Goal: Information Seeking & Learning: Learn about a topic

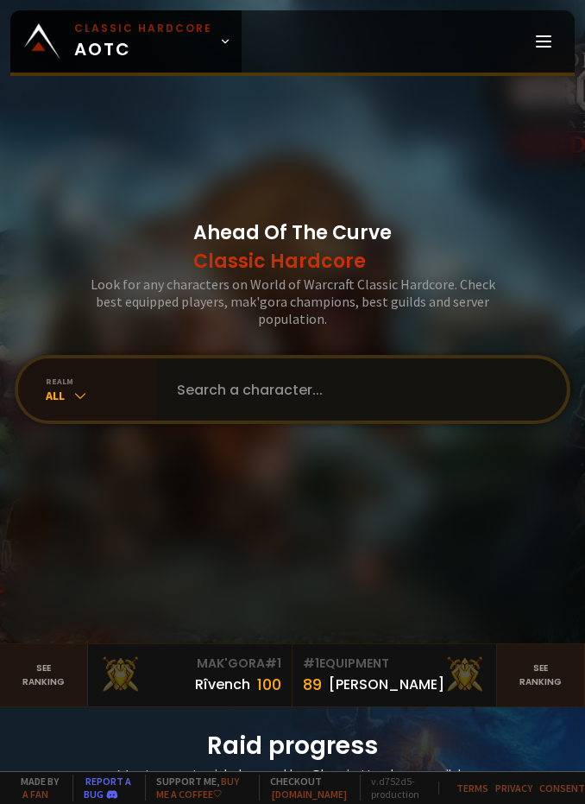
click at [404, 399] on input "text" at bounding box center [357, 389] width 380 height 62
type input "subinaac"
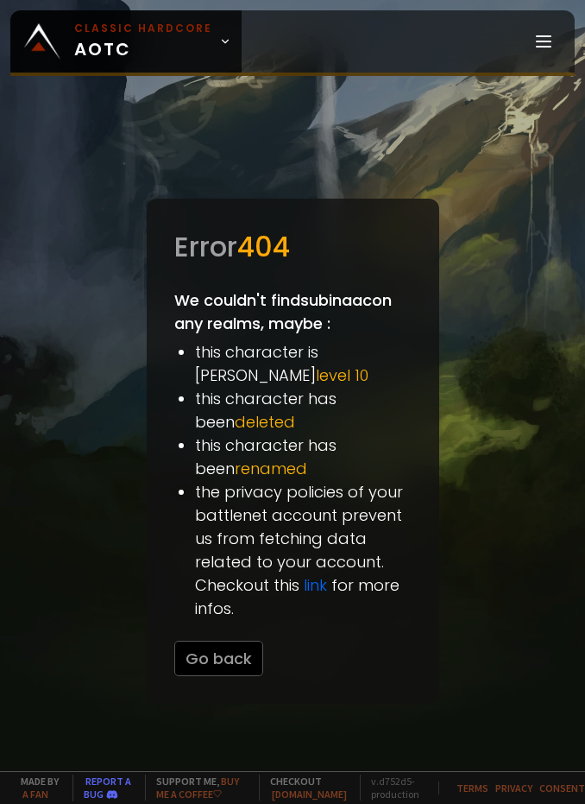
click at [520, 44] on div "Home Progress Equipment Mak'gora Guilds" at bounding box center [408, 41] width 333 height 62
click at [541, 49] on icon at bounding box center [544, 41] width 21 height 21
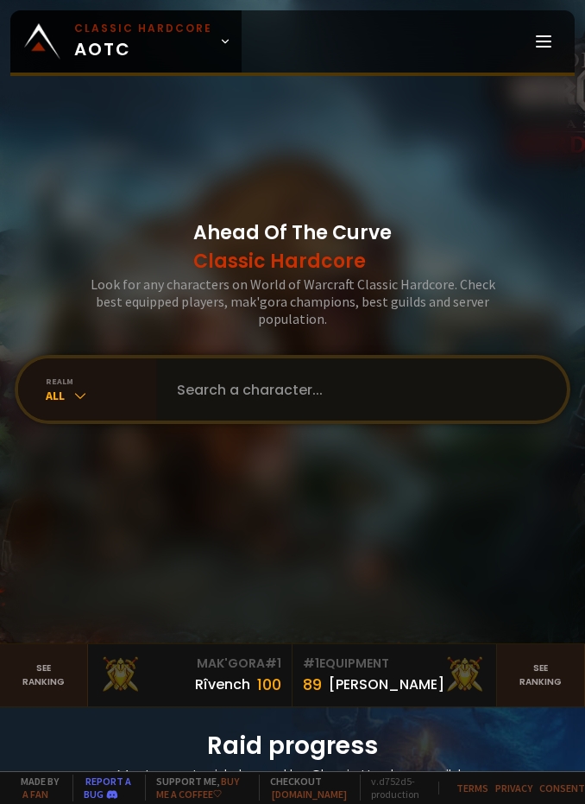
click at [366, 400] on input "text" at bounding box center [357, 389] width 380 height 62
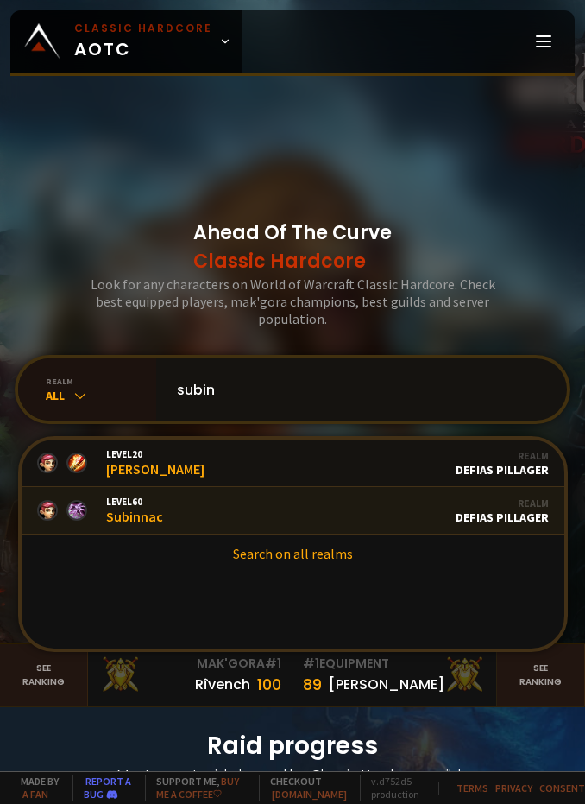
type input "subin"
click at [318, 518] on link "Level 60 Subinnac Guild Fellowship of the Bling Realm Defias Pillager" at bounding box center [293, 510] width 543 height 47
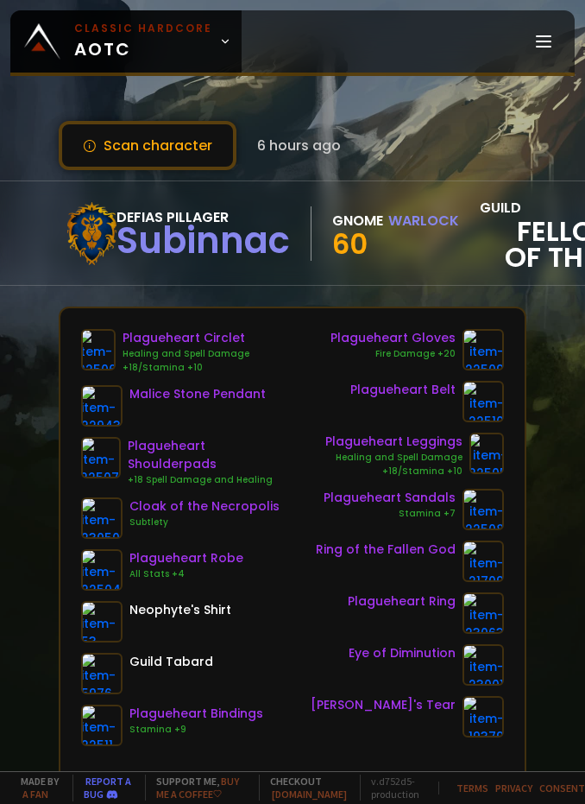
click at [471, 142] on div "Scan character 6 hours ago" at bounding box center [293, 145] width 468 height 49
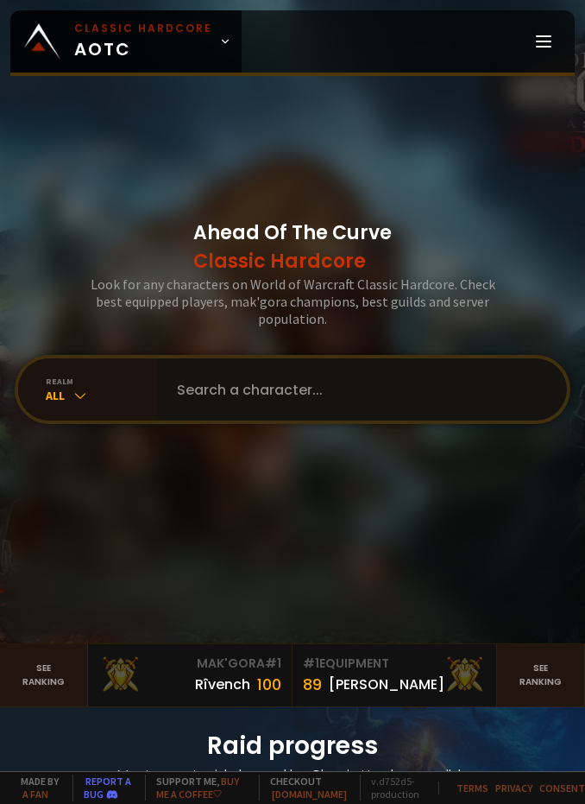
click at [305, 386] on input "text" at bounding box center [357, 389] width 380 height 62
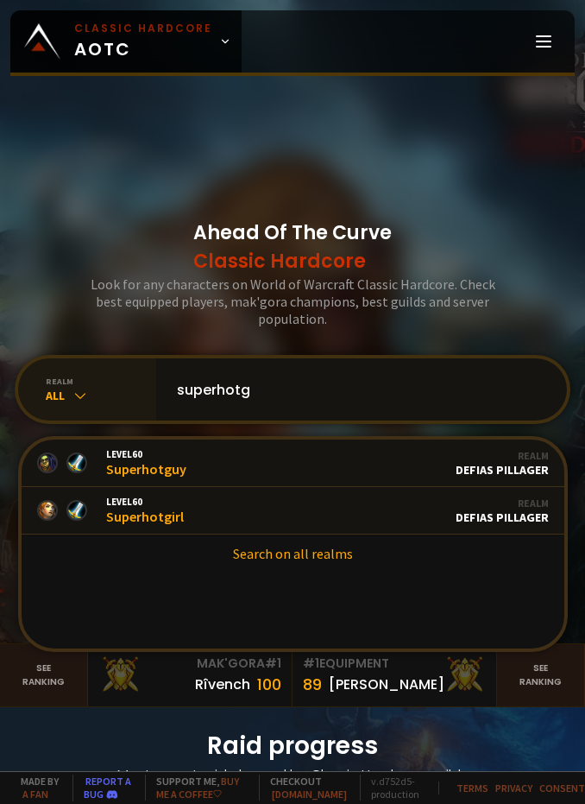
drag, startPoint x: 276, startPoint y: 402, endPoint x: 97, endPoint y: 365, distance: 183.4
click at [97, 365] on div "realm All superhotg Level 60 Superhotguy Guild Dont Be Weird Realm Defias Pilla…" at bounding box center [293, 389] width 556 height 69
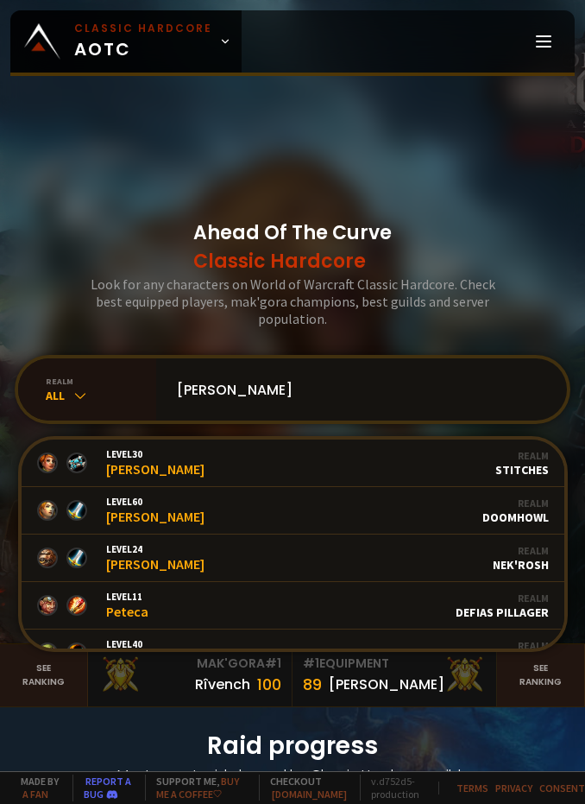
drag, startPoint x: 279, startPoint y: 390, endPoint x: 27, endPoint y: 355, distance: 254.6
click at [27, 355] on div "Ahead Of The Curve Classic Hardcore Look for any characters on World of Warcraf…" at bounding box center [292, 321] width 585 height 643
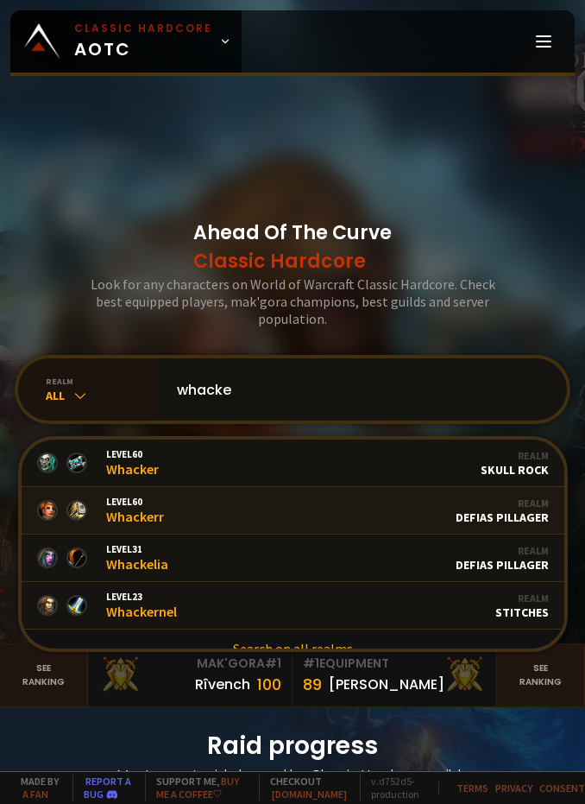
type input "whacke"
click at [313, 510] on link "Level 60 Whackerr Realm Defias Pillager" at bounding box center [293, 510] width 543 height 47
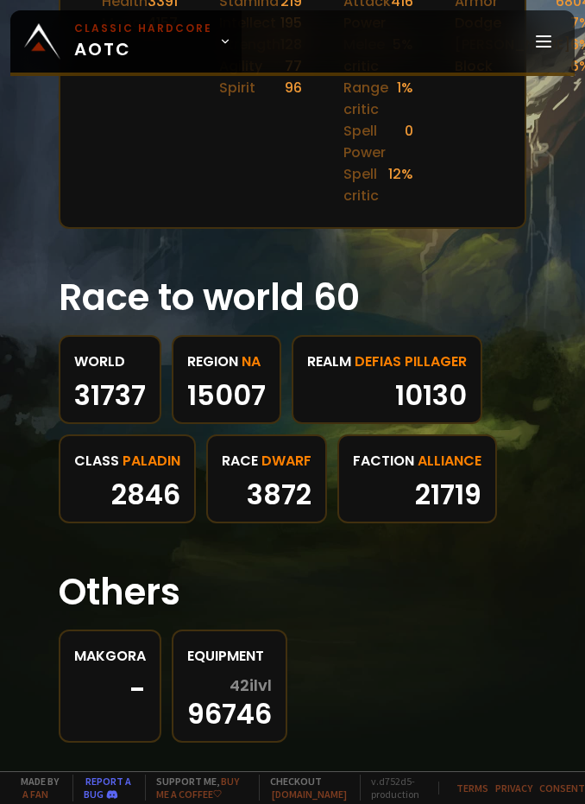
scroll to position [934, 0]
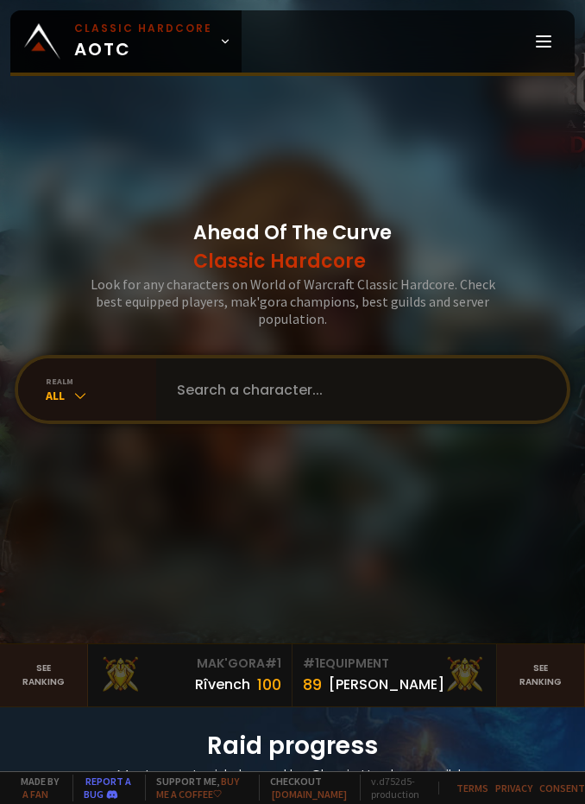
click at [281, 382] on input "text" at bounding box center [357, 389] width 380 height 62
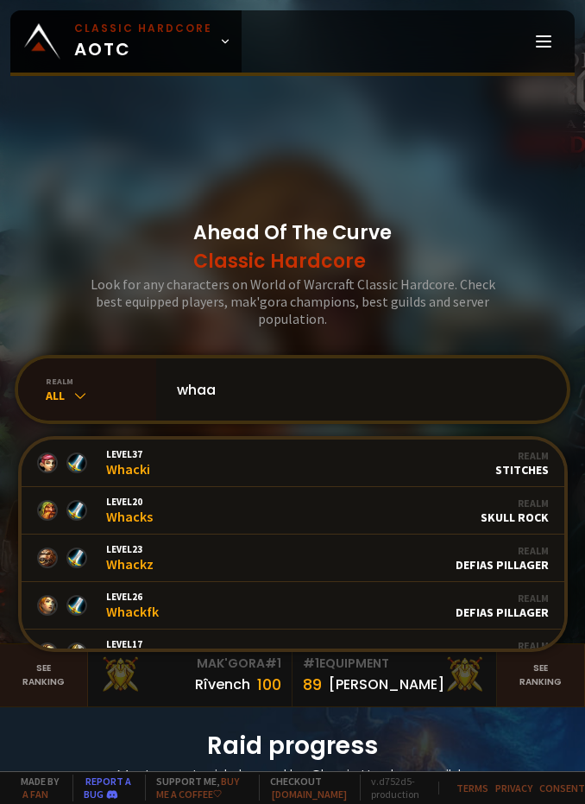
type input "whaac"
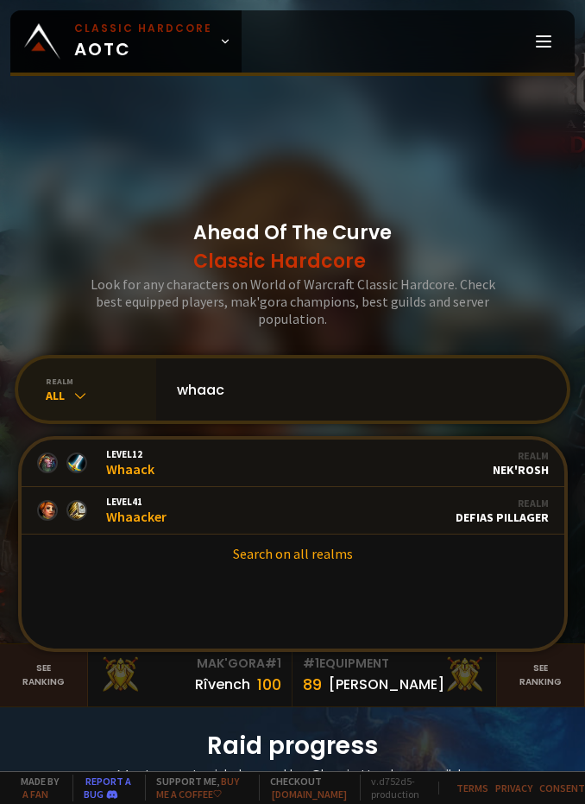
drag, startPoint x: 239, startPoint y: 396, endPoint x: 59, endPoint y: 386, distance: 180.8
click at [59, 386] on div "realm All whaac Level 12 Whaack Guild Average Heroes Realm Nek'Rosh Level 41 Wh…" at bounding box center [293, 389] width 556 height 69
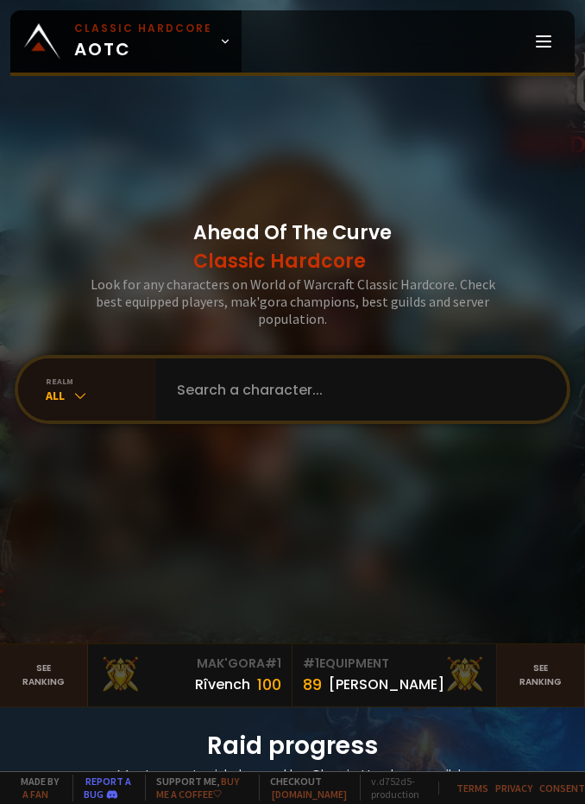
click at [495, 244] on div "Ahead Of The Curve Classic Hardcore Look for any characters on World of Warcraf…" at bounding box center [292, 321] width 585 height 643
click at [409, 407] on input "text" at bounding box center [357, 389] width 380 height 62
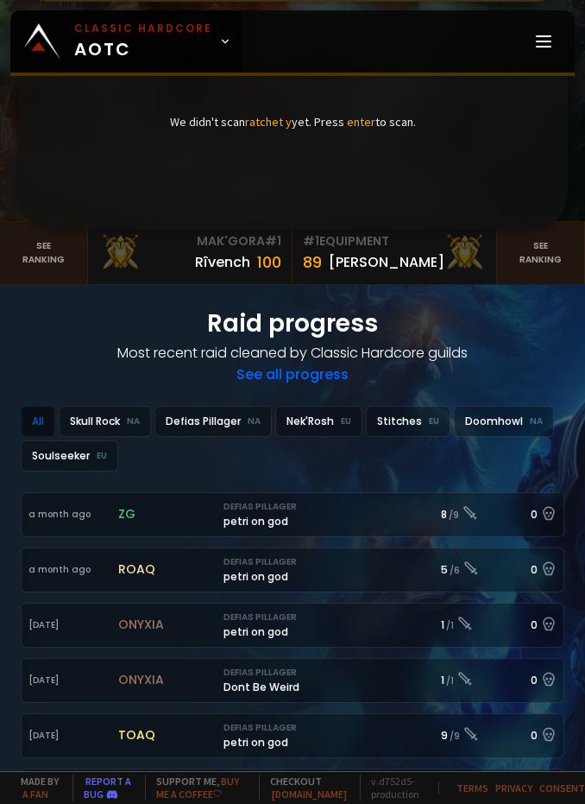
scroll to position [691, 0]
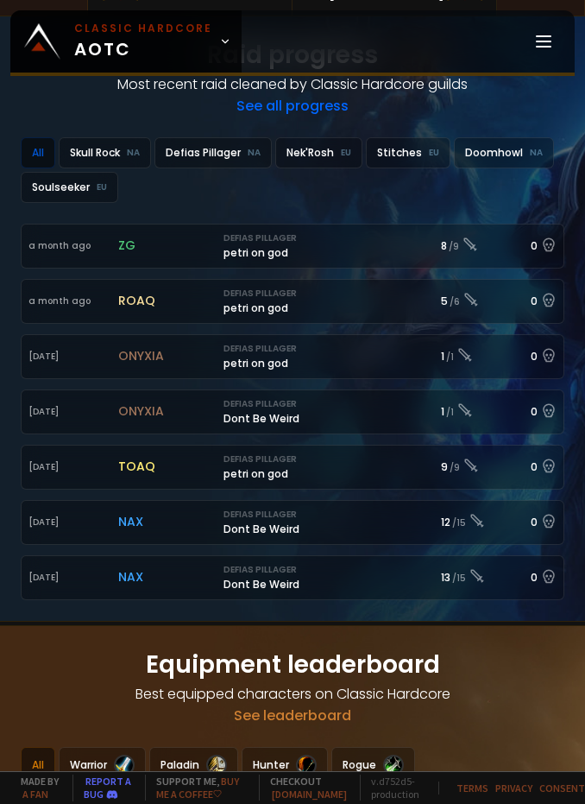
type input "ratchet y"
click at [487, 151] on div "Doomhowl NA" at bounding box center [504, 152] width 100 height 31
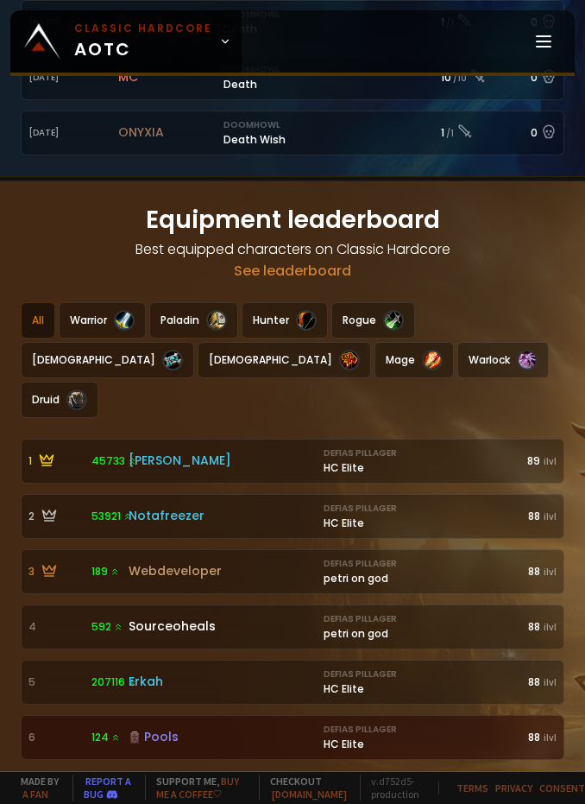
scroll to position [1209, 0]
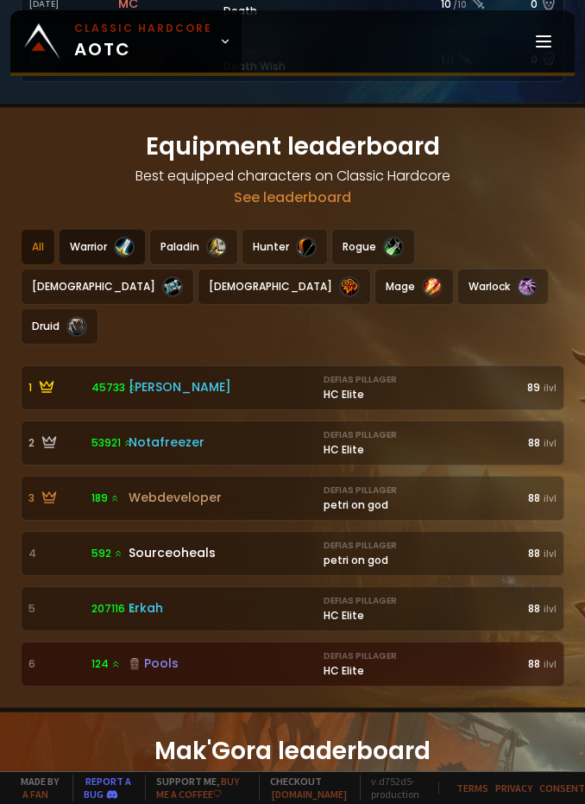
click at [104, 232] on div "Warrior" at bounding box center [102, 247] width 87 height 36
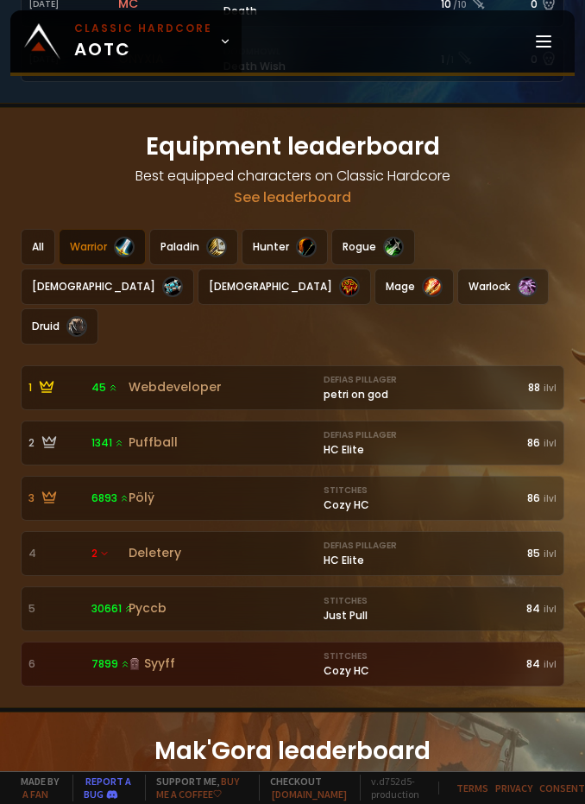
click at [506, 280] on div "All Warrior Paladin Hunter Rogue Priest Shaman Mage Warlock Druid" at bounding box center [293, 287] width 544 height 116
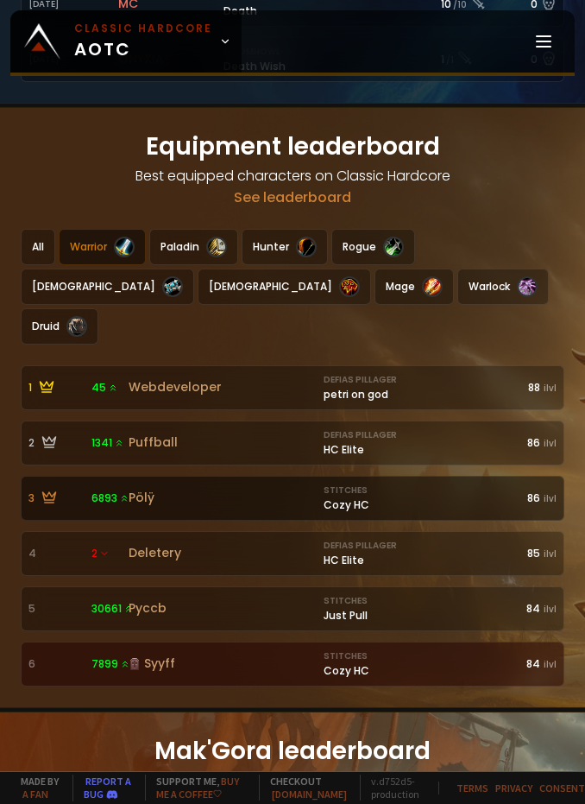
scroll to position [1468, 0]
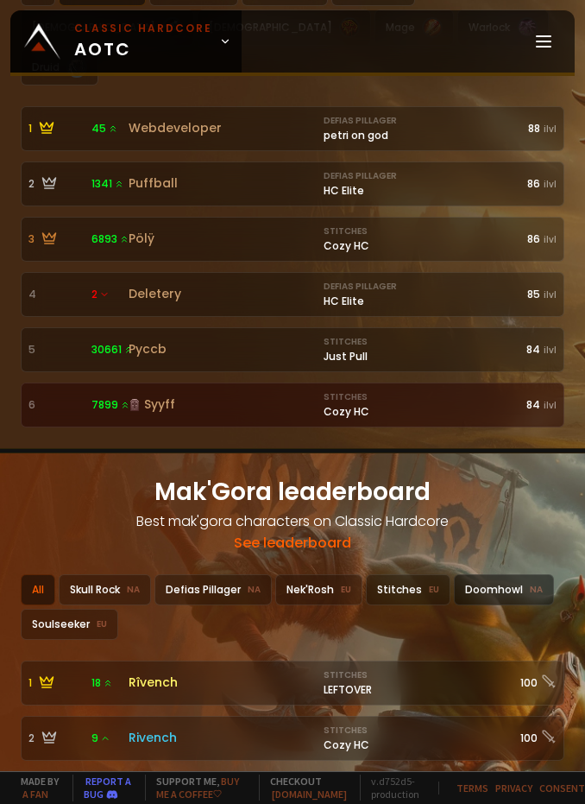
click at [497, 574] on div "Doomhowl NA" at bounding box center [504, 589] width 100 height 31
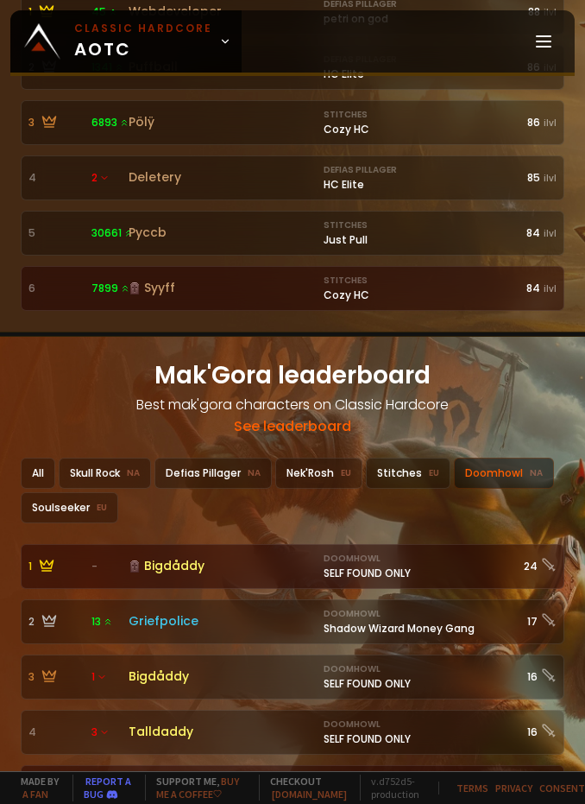
scroll to position [2073, 0]
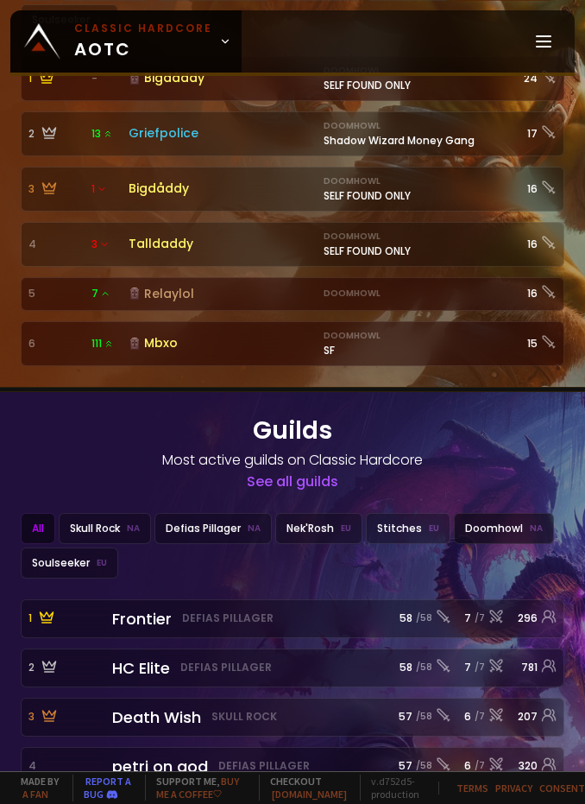
click at [510, 513] on div "Doomhowl NA" at bounding box center [504, 528] width 100 height 31
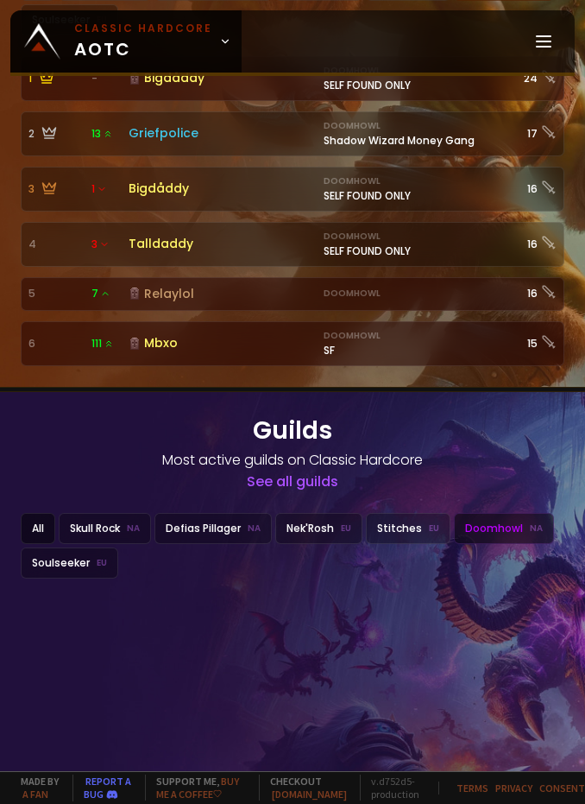
click at [28, 513] on div "All" at bounding box center [38, 528] width 35 height 31
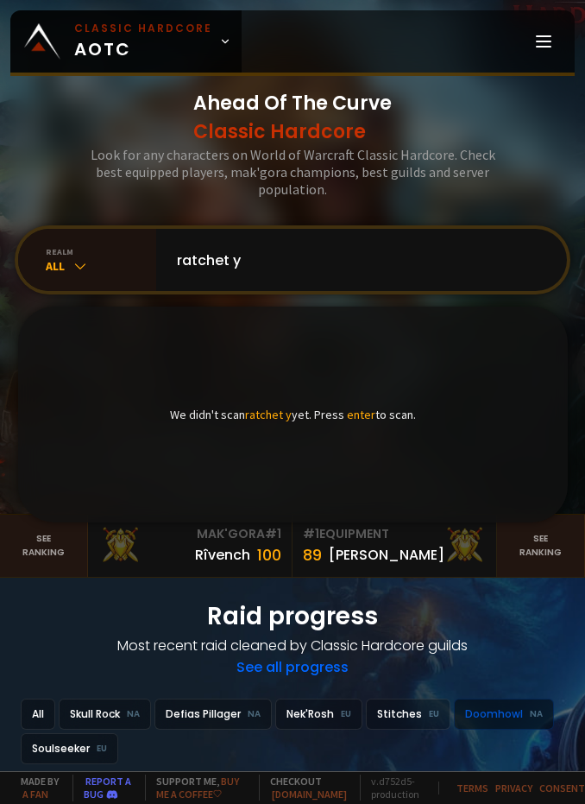
scroll to position [0, 0]
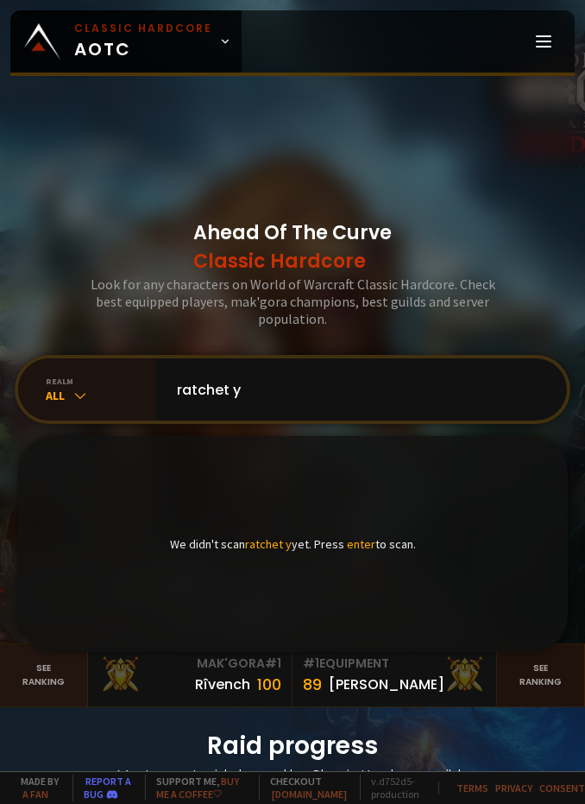
click at [530, 673] on link "See ranking" at bounding box center [541, 675] width 88 height 62
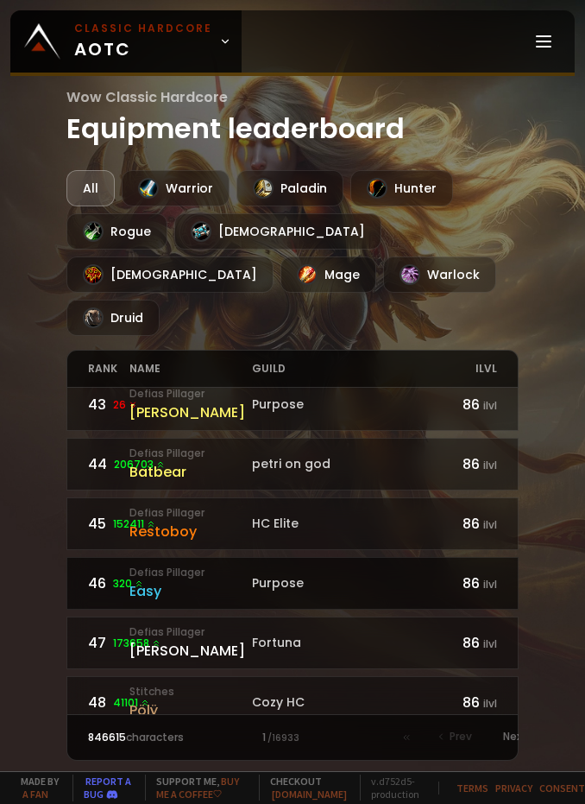
scroll to position [2524, 0]
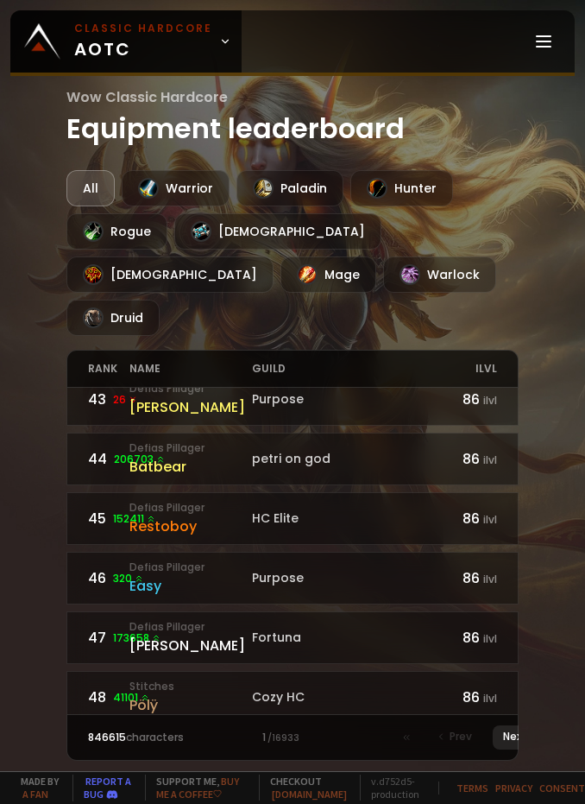
click at [508, 729] on span "Next" at bounding box center [515, 737] width 24 height 16
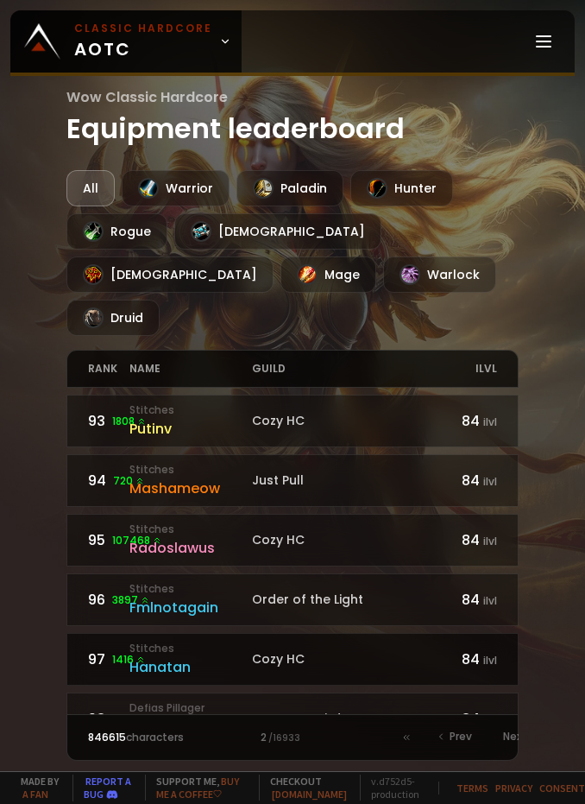
scroll to position [2524, 0]
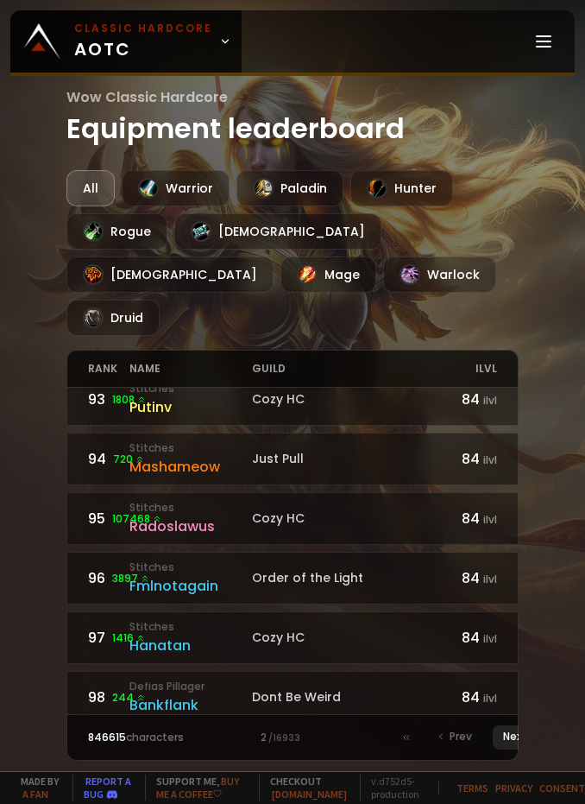
click at [503, 725] on div "Next" at bounding box center [520, 737] width 55 height 24
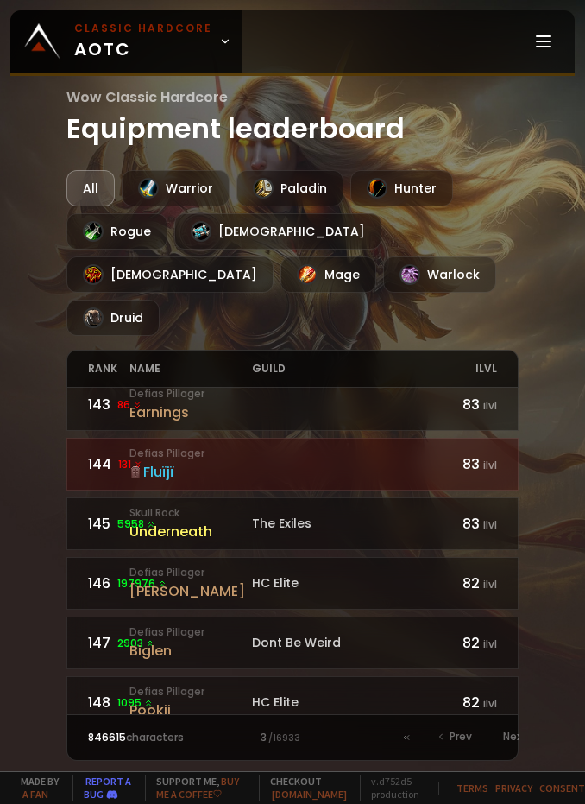
scroll to position [2524, 0]
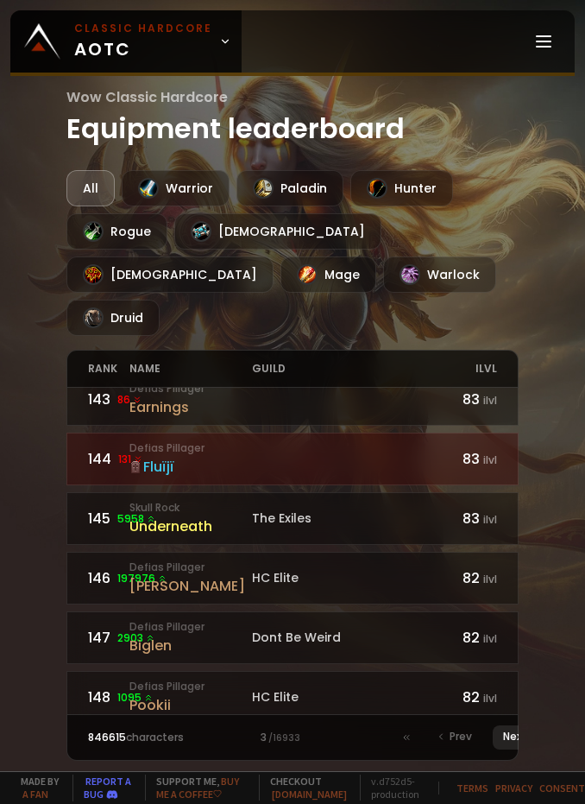
click at [508, 729] on span "Next" at bounding box center [515, 737] width 24 height 16
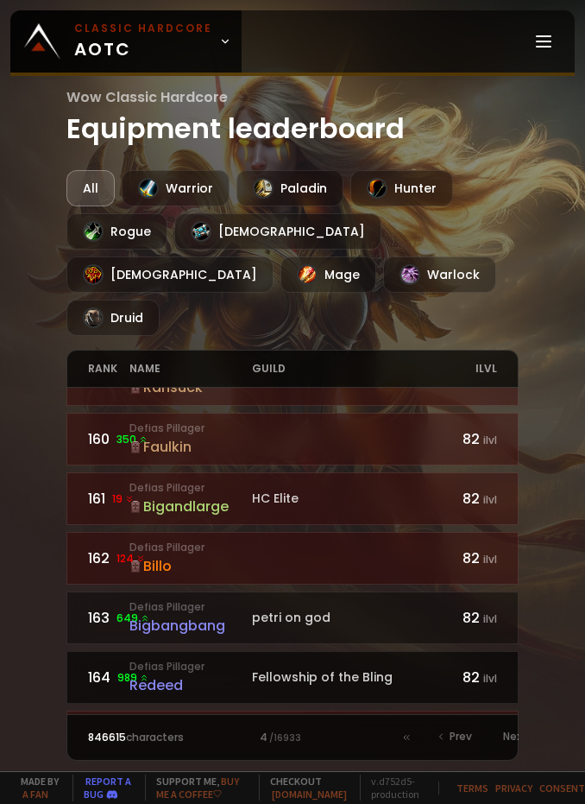
scroll to position [1036, 0]
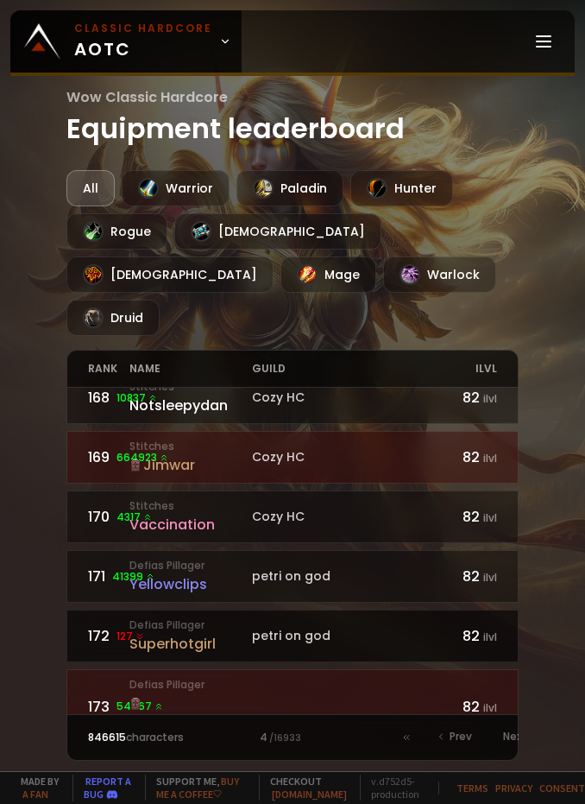
click at [309, 627] on div "petri on god" at bounding box center [354, 636] width 205 height 18
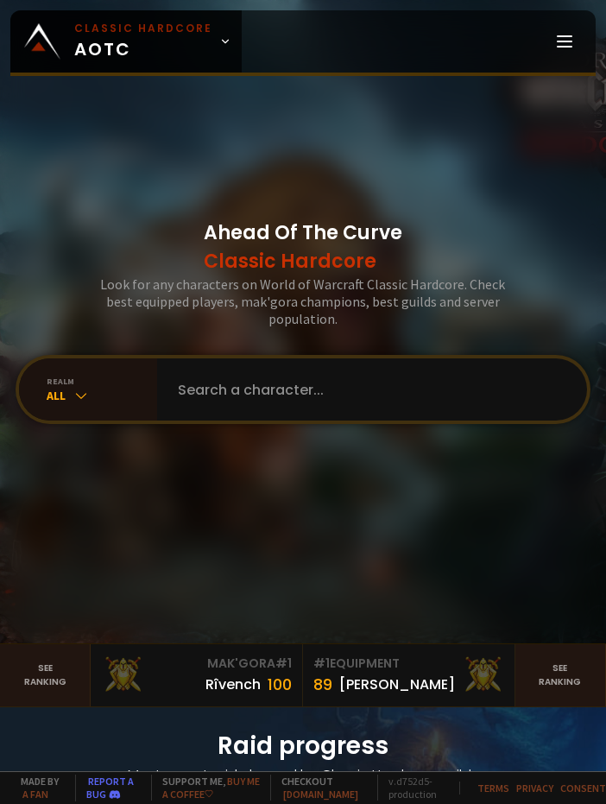
click at [299, 350] on div "Ahead Of The Curve Classic Hardcore Look for any characters on World of Warcraf…" at bounding box center [303, 321] width 606 height 643
click at [307, 381] on input "text" at bounding box center [368, 389] width 400 height 62
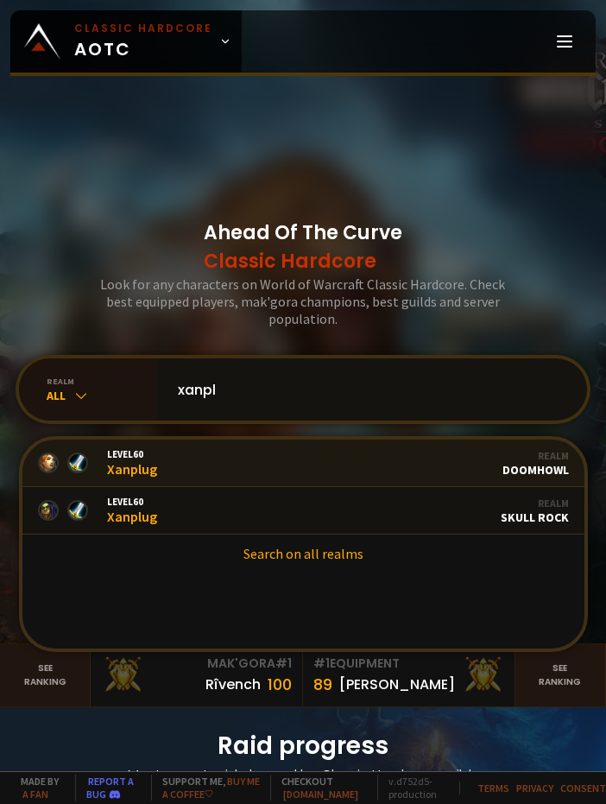
type input "xanpl"
click at [364, 463] on link "Level 60 Xanplug Guild Purpose Realm Doomhowl" at bounding box center [303, 463] width 563 height 47
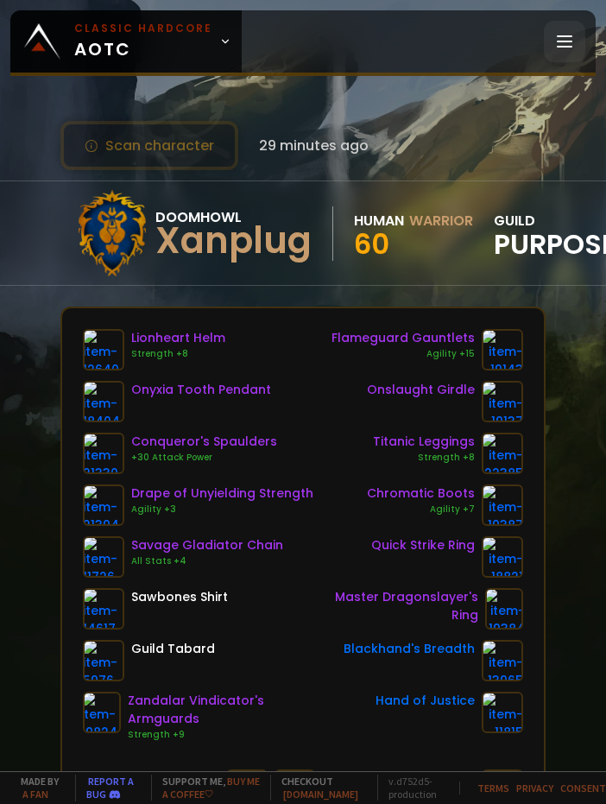
click at [559, 34] on icon at bounding box center [564, 41] width 21 height 21
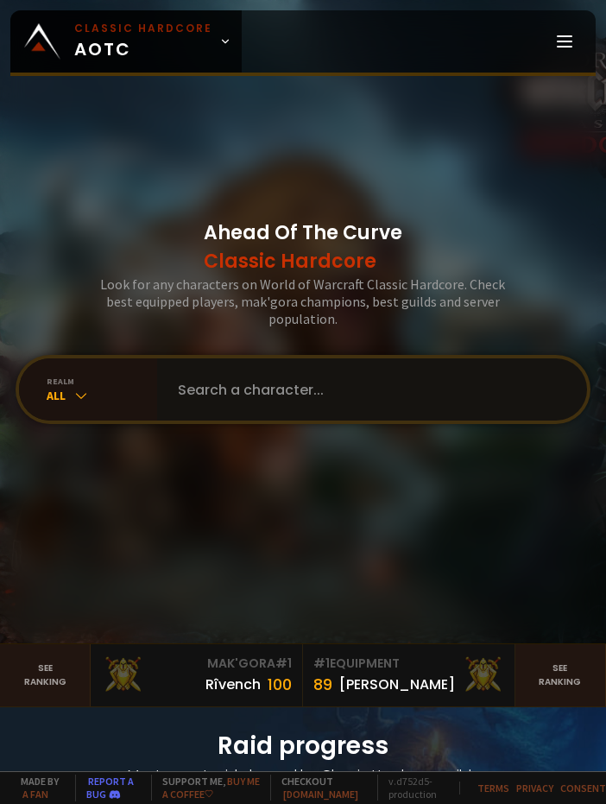
click at [325, 377] on input "text" at bounding box center [368, 389] width 400 height 62
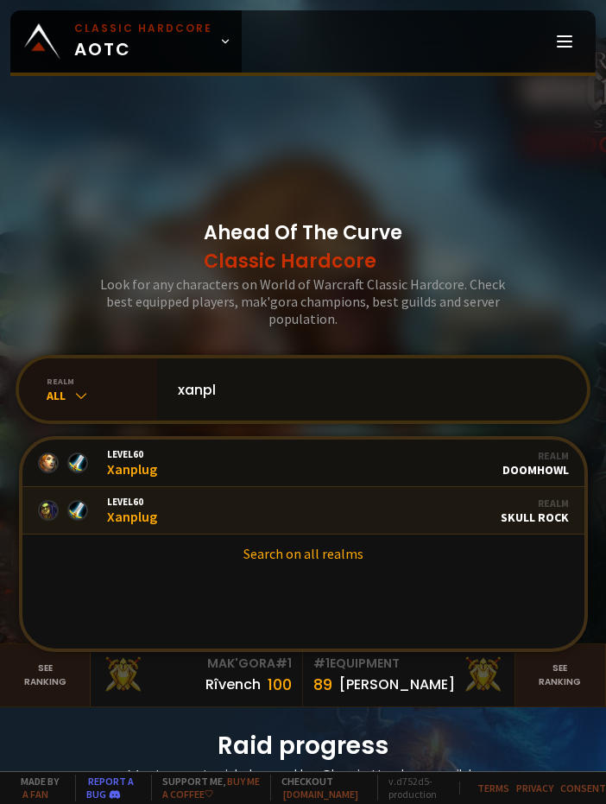
type input "xanpl"
click at [364, 511] on link "Level 60 Xanplug Guild Unboon Realm Skull Rock" at bounding box center [303, 510] width 563 height 47
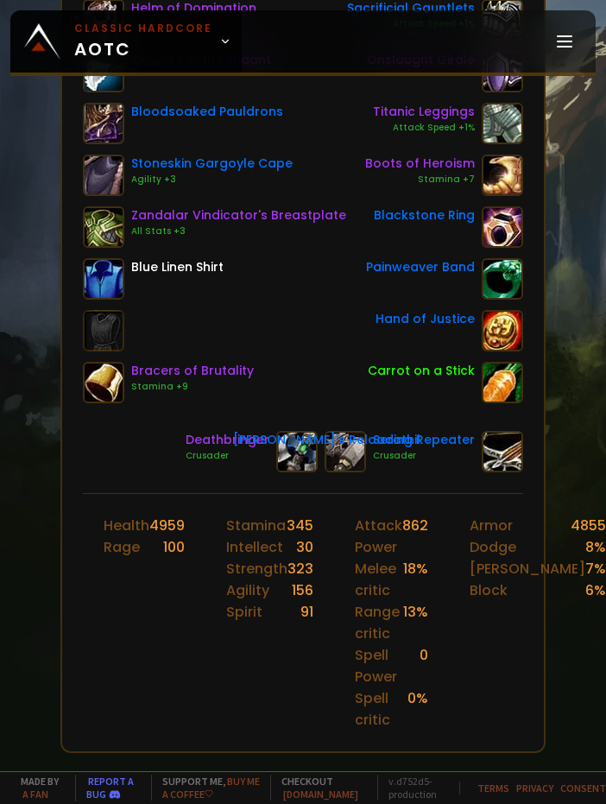
scroll to position [345, 0]
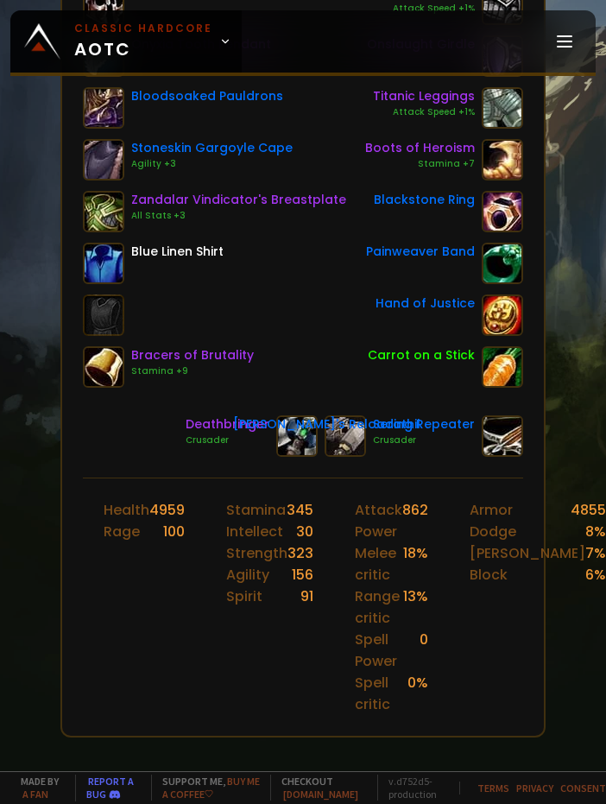
click at [413, 469] on div "Helm of Domination Onyxia Tooth Pendant Bloodsoaked Pauldrons Stoneskin Gargoyl…" at bounding box center [303, 220] width 482 height 515
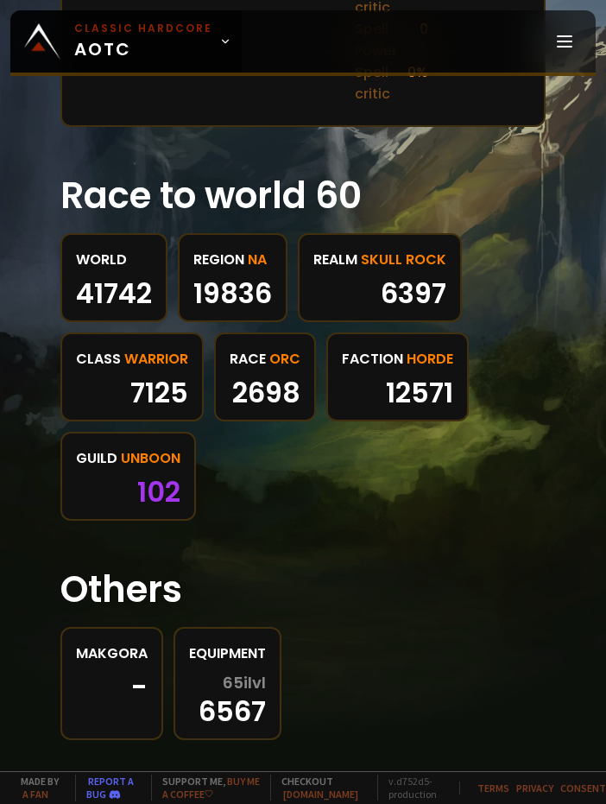
scroll to position [971, 0]
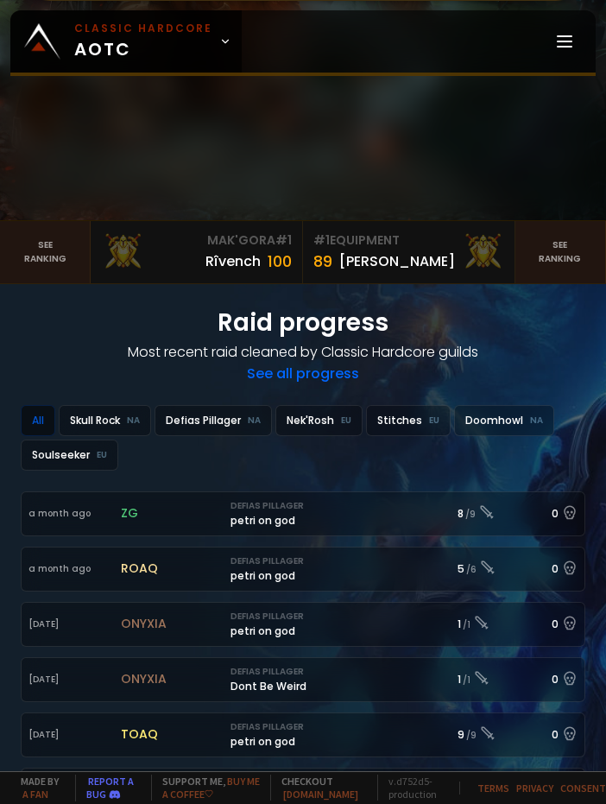
scroll to position [86, 0]
